Goal: Book appointment/travel/reservation

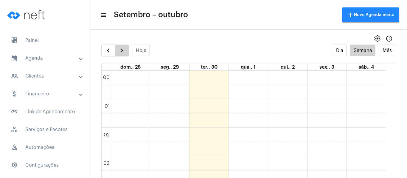
scroll to position [381, 0]
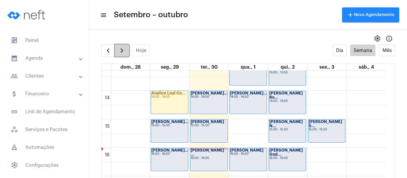
click at [120, 50] on span "button" at bounding box center [121, 50] width 7 height 7
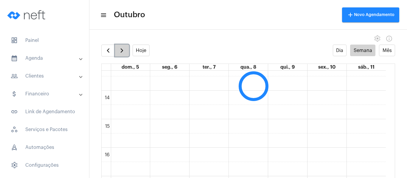
scroll to position [172, 0]
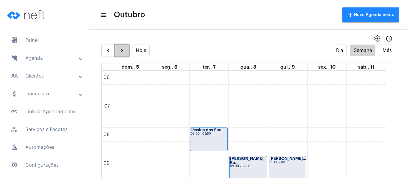
click at [124, 51] on span "button" at bounding box center [121, 50] width 7 height 7
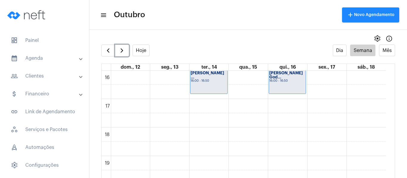
scroll to position [470, 0]
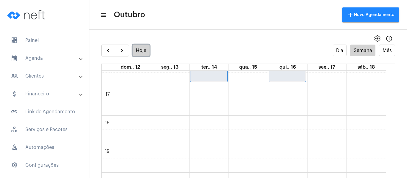
click at [148, 54] on button "Hoje" at bounding box center [141, 51] width 17 height 12
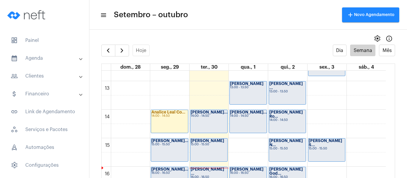
scroll to position [351, 0]
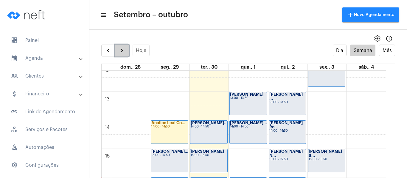
click at [120, 49] on span "button" at bounding box center [121, 50] width 7 height 7
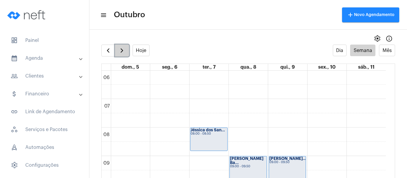
click at [120, 49] on span "button" at bounding box center [121, 50] width 7 height 7
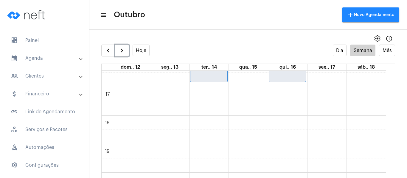
scroll to position [440, 0]
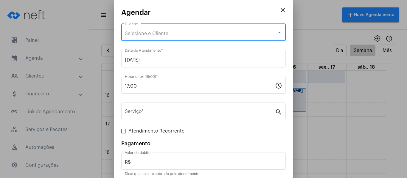
click at [157, 35] on span "Selecione o Cliente" at bounding box center [147, 33] width 44 height 5
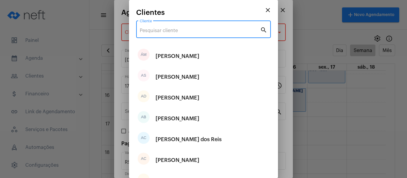
click at [162, 31] on input "Cliente" at bounding box center [200, 30] width 120 height 5
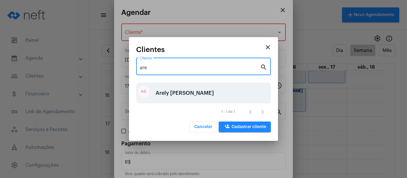
type input "are"
click at [167, 88] on div "Arely [PERSON_NAME]" at bounding box center [185, 93] width 58 height 18
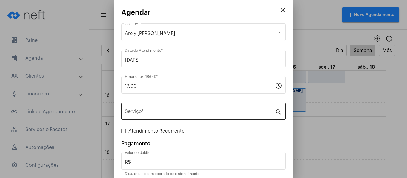
click at [174, 108] on div "Serviço *" at bounding box center [200, 111] width 150 height 19
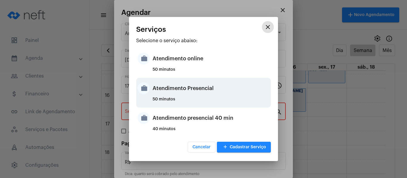
click at [185, 98] on div "50 minutos" at bounding box center [211, 101] width 117 height 9
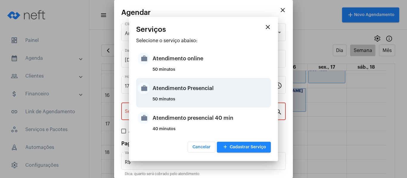
type input "Atendimento Presencial"
type input "R$ 0"
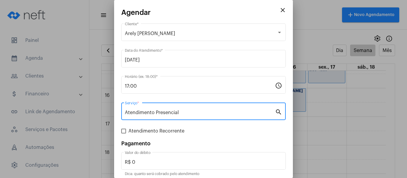
click at [147, 132] on span "Atendimento Recorrente" at bounding box center [156, 131] width 56 height 7
click at [124, 134] on input "Atendimento Recorrente" at bounding box center [123, 134] width 0 height 0
checkbox input "true"
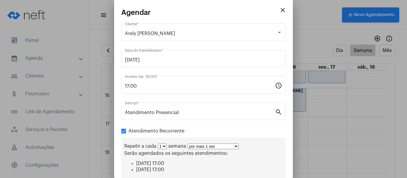
click at [165, 145] on select "1 2 3 4 5 6 7 8" at bounding box center [162, 147] width 9 height 6
select select "1: 2"
click at [158, 144] on select "1 2 3 4 5 6 7 8" at bounding box center [162, 147] width 9 height 6
click at [198, 150] on div "Repetir a cada 1 2 3 4 5 6 7 8 semanas por mais 1 vez por mais 2 vezes por mais…" at bounding box center [203, 161] width 164 height 46
click at [203, 148] on select "por mais 1 vez por mais 2 vezes por mais 3 vezes por mais 4 vezes por mais 5 ve…" at bounding box center [215, 147] width 51 height 6
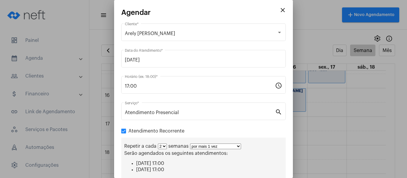
select select "3: 4"
click at [190, 144] on select "por mais 1 vez por mais 2 vezes por mais 3 vezes por mais 4 vezes por mais 5 ve…" at bounding box center [215, 147] width 51 height 6
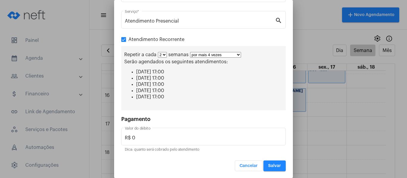
scroll to position [92, 0]
click at [271, 169] on button "Salvar" at bounding box center [274, 166] width 22 height 11
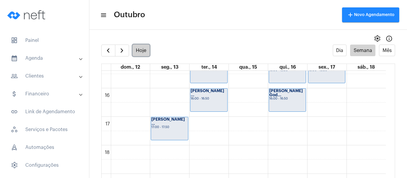
click at [148, 52] on button "Hoje" at bounding box center [141, 51] width 17 height 12
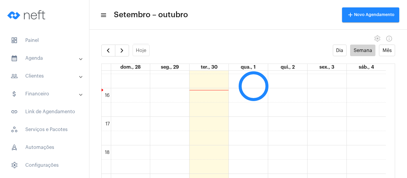
scroll to position [172, 0]
